Goal: Task Accomplishment & Management: Manage account settings

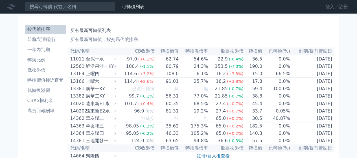
click at [328, 6] on link "登入／註冊" at bounding box center [337, 6] width 32 height 9
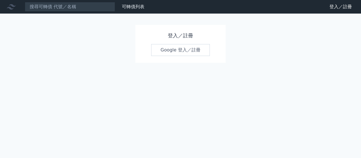
click at [185, 50] on link "Google 登入／註冊" at bounding box center [180, 50] width 59 height 12
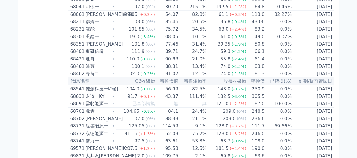
scroll to position [2686, 0]
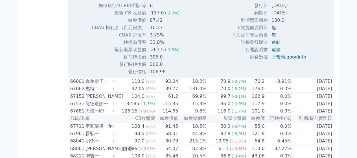
scroll to position [2746, 0]
